Goal: Transaction & Acquisition: Purchase product/service

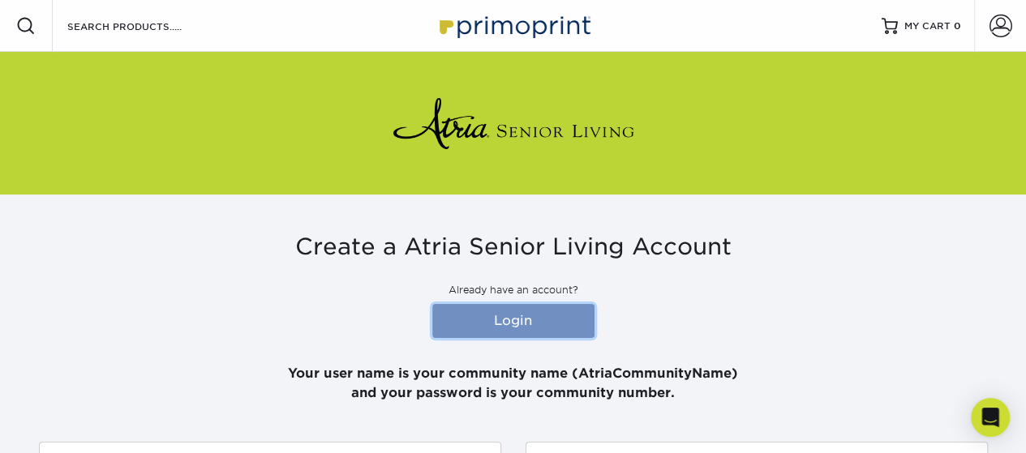
click at [526, 319] on link "Login" at bounding box center [513, 321] width 162 height 34
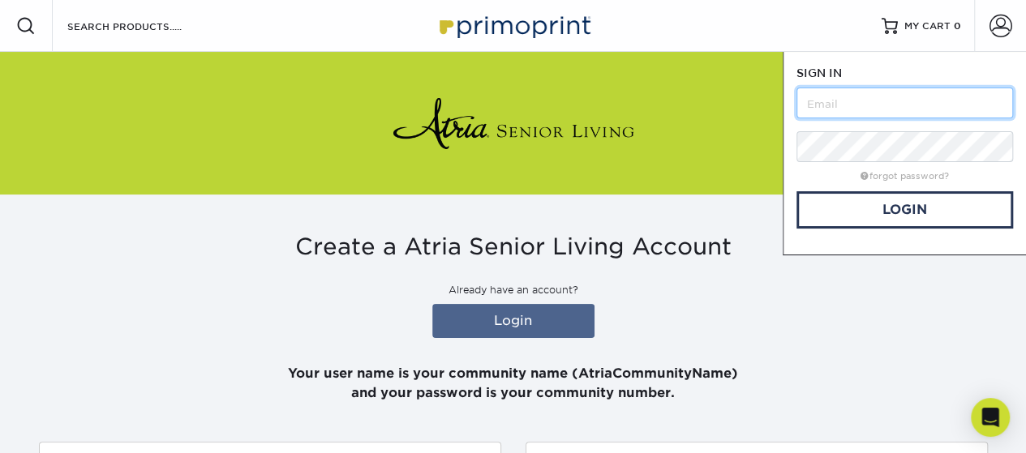
click at [893, 111] on input "text" at bounding box center [905, 103] width 217 height 31
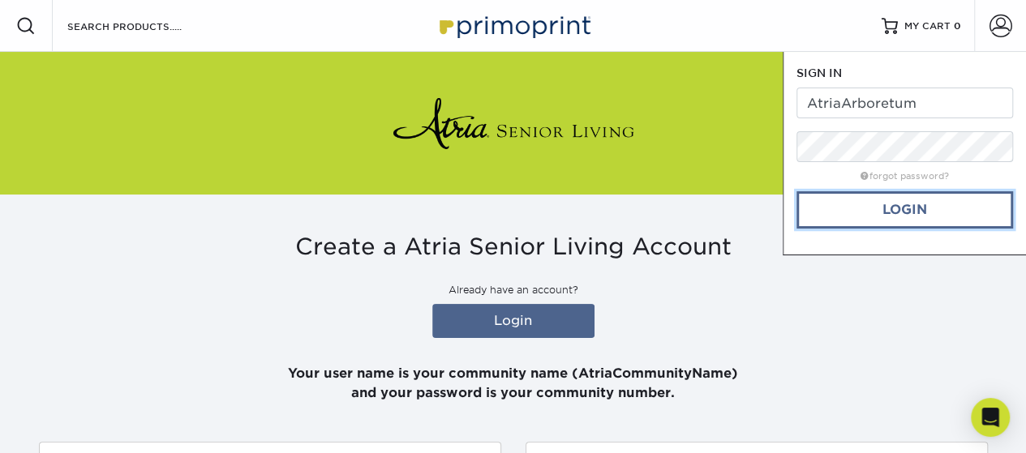
click at [912, 204] on link "Login" at bounding box center [905, 209] width 217 height 37
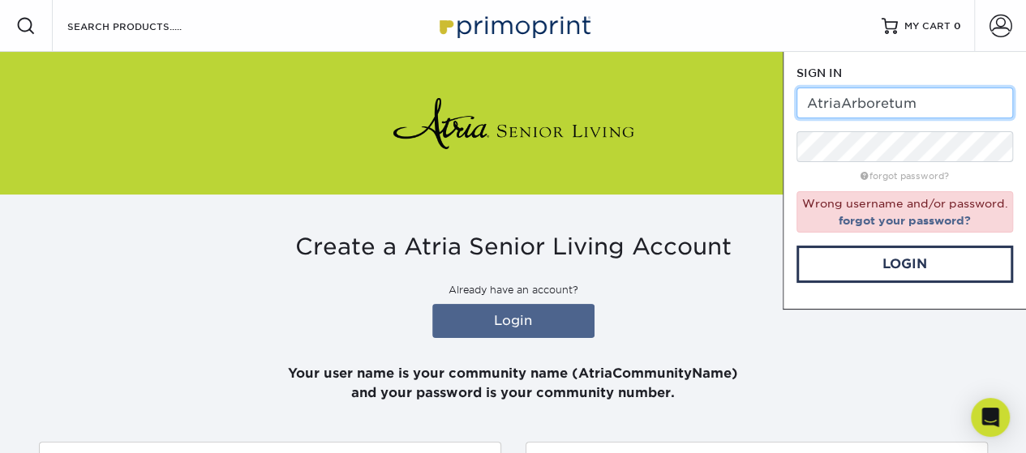
click at [839, 103] on input "AtriaArboretum" at bounding box center [905, 103] width 217 height 31
type input "AtriaattheArboretum"
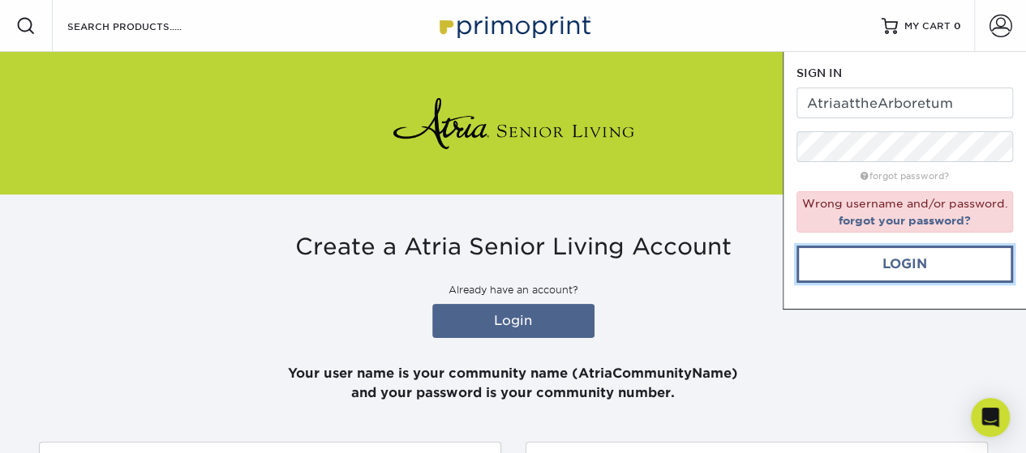
click at [915, 268] on link "Login" at bounding box center [905, 264] width 217 height 37
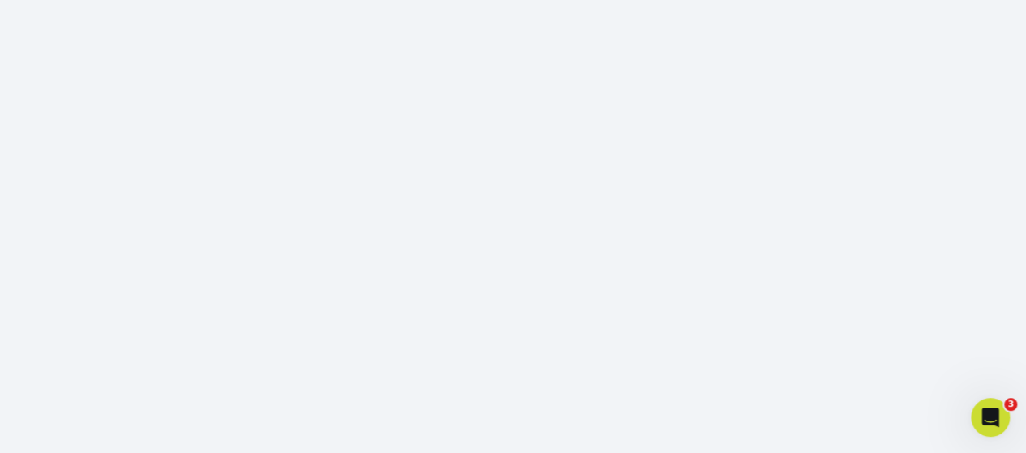
scroll to position [376, 0]
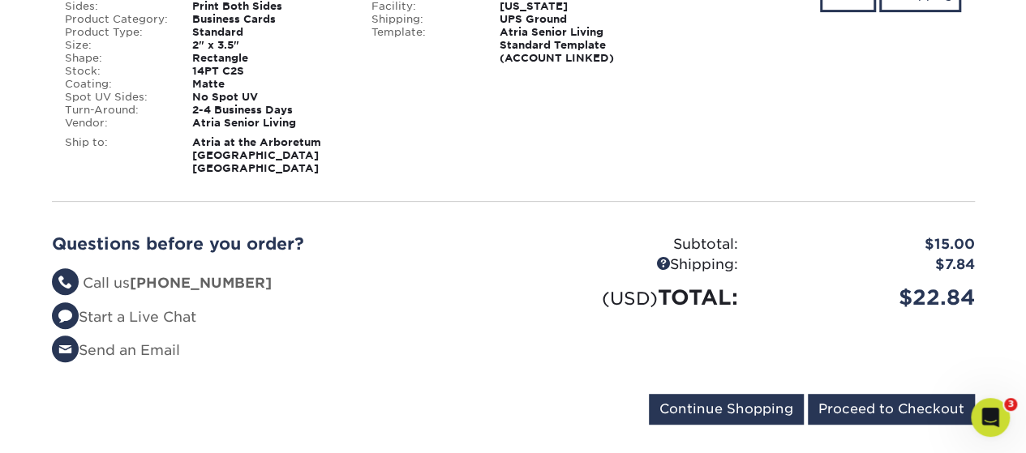
scroll to position [316, 0]
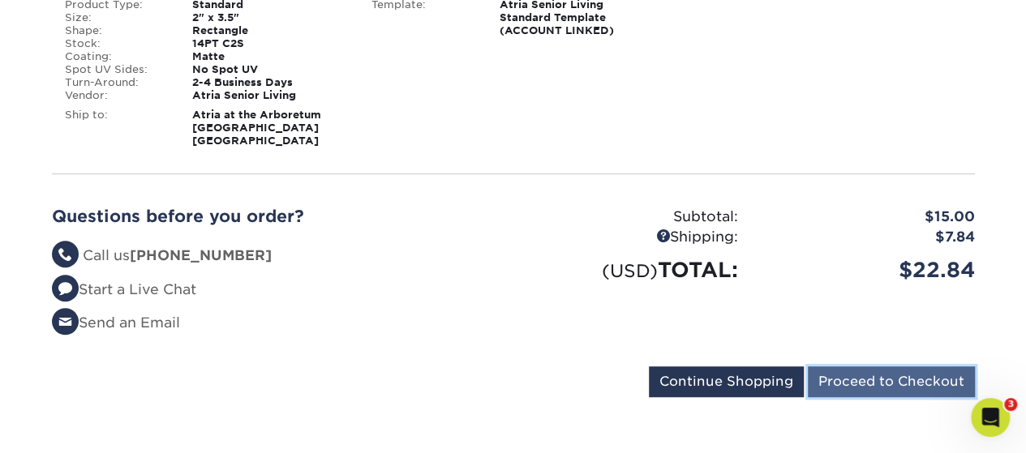
click at [882, 384] on input "Proceed to Checkout" at bounding box center [891, 382] width 167 height 31
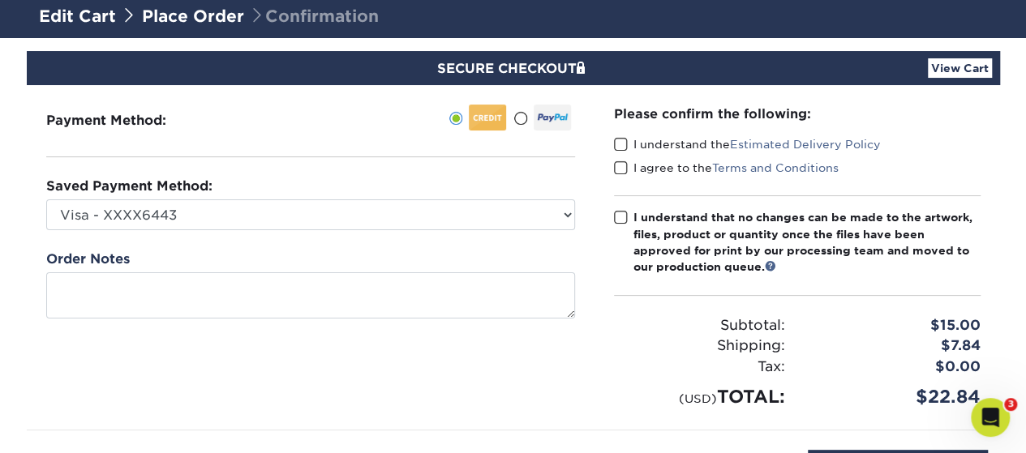
scroll to position [59, 0]
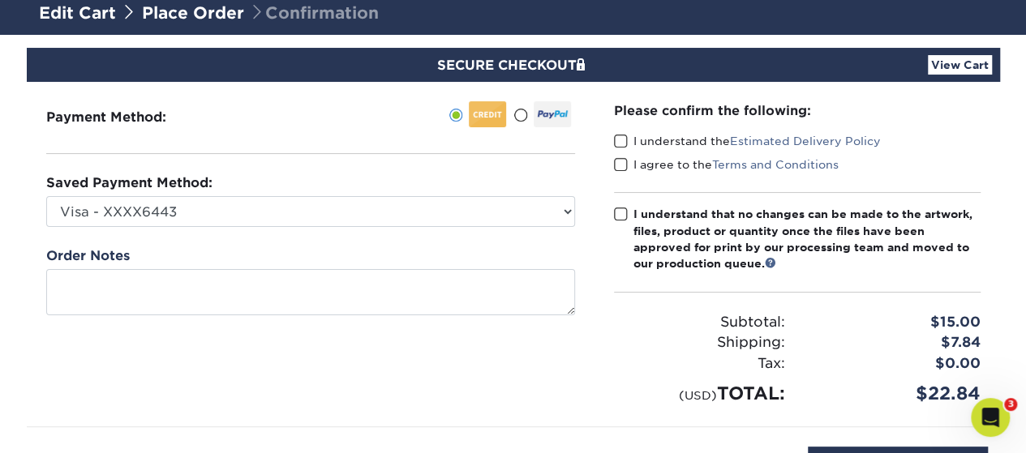
click at [616, 139] on span at bounding box center [621, 141] width 14 height 15
click at [0, 0] on input "I understand the Estimated Delivery Policy" at bounding box center [0, 0] width 0 height 0
click at [621, 166] on span at bounding box center [621, 164] width 14 height 15
click at [0, 0] on input "I agree to the Terms and Conditions" at bounding box center [0, 0] width 0 height 0
click at [621, 213] on span at bounding box center [621, 214] width 14 height 15
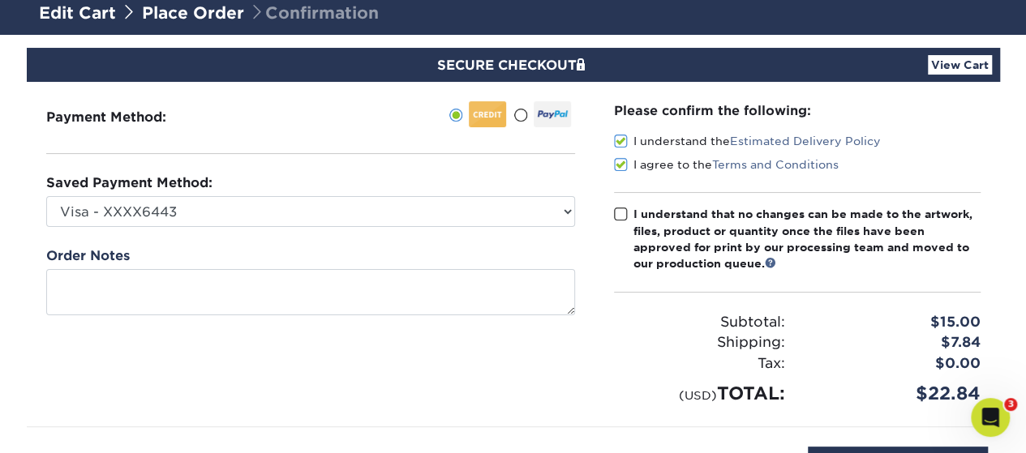
click at [0, 0] on input "I understand that no changes can be made to the artwork, files, product or quan…" at bounding box center [0, 0] width 0 height 0
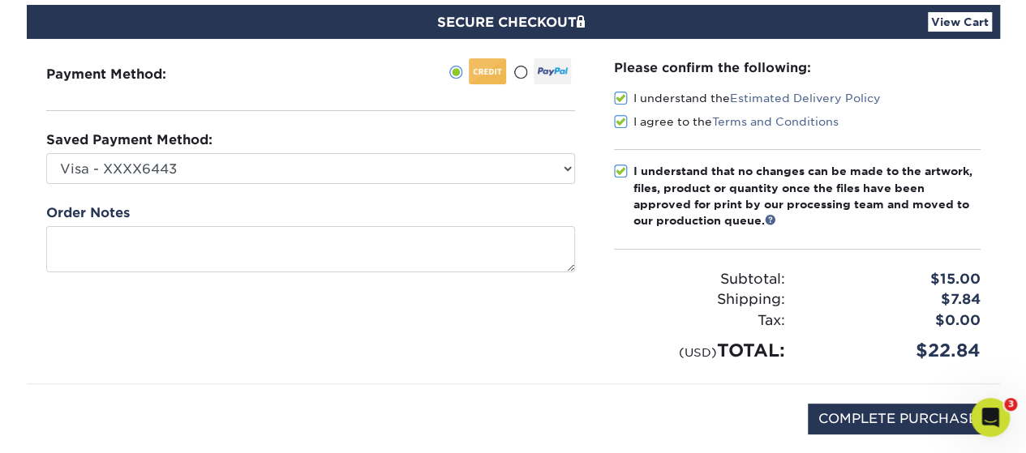
scroll to position [114, 0]
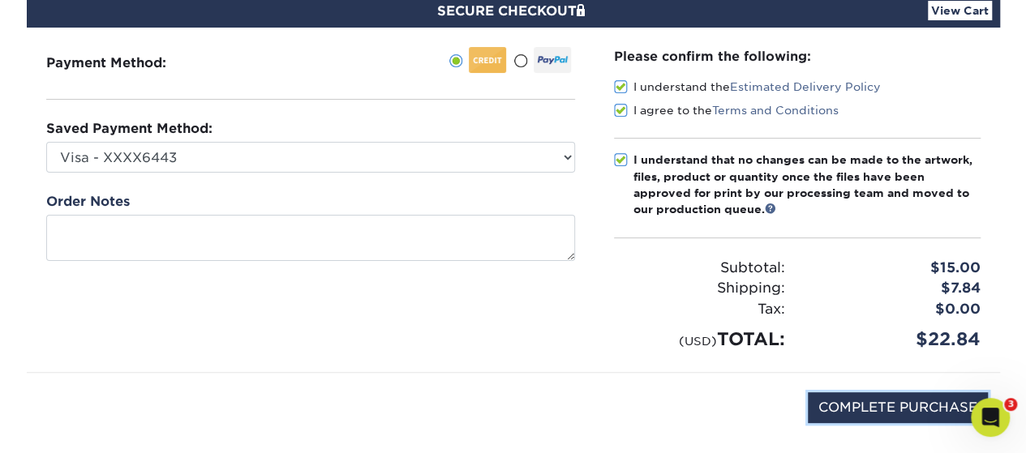
drag, startPoint x: 901, startPoint y: 405, endPoint x: 367, endPoint y: 251, distance: 556.3
click at [370, 265] on div "Payment Method: Arboretum CBD" at bounding box center [513, 244] width 949 height 432
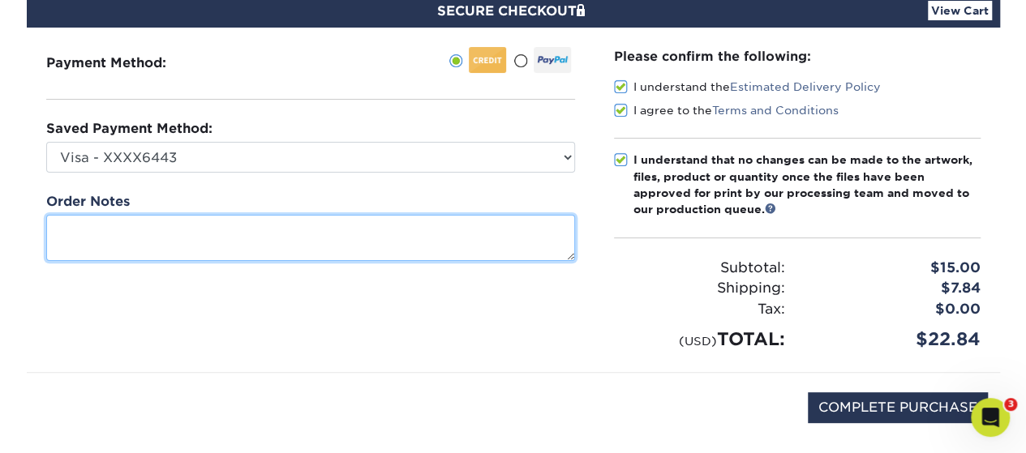
click at [363, 245] on textarea at bounding box center [310, 238] width 529 height 46
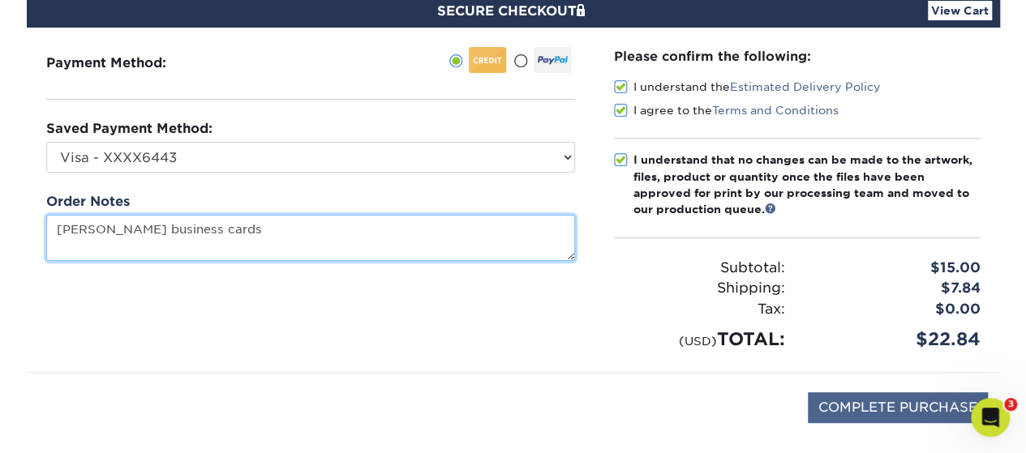
type textarea "Stephanie business cards"
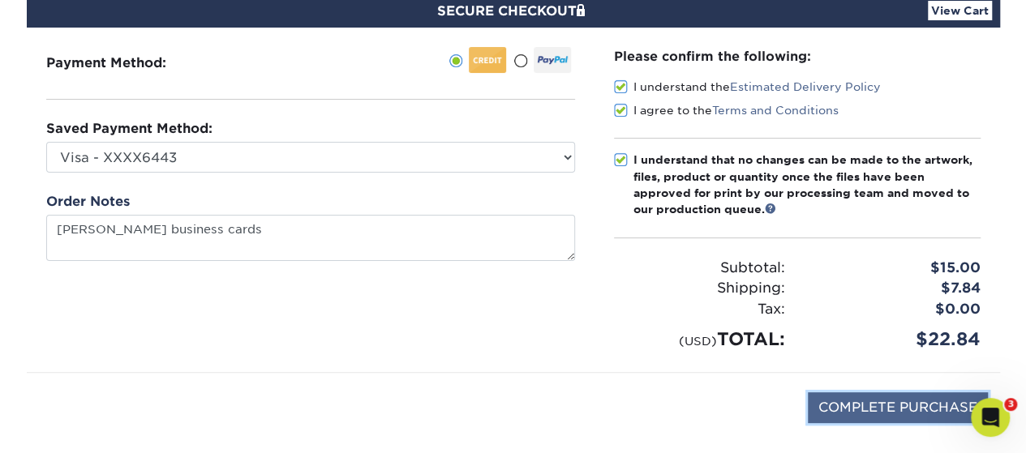
click at [928, 407] on input "COMPLETE PURCHASE" at bounding box center [898, 408] width 180 height 31
type input "PROCESSING, PLEASE WAIT..."
